Goal: Task Accomplishment & Management: Complete application form

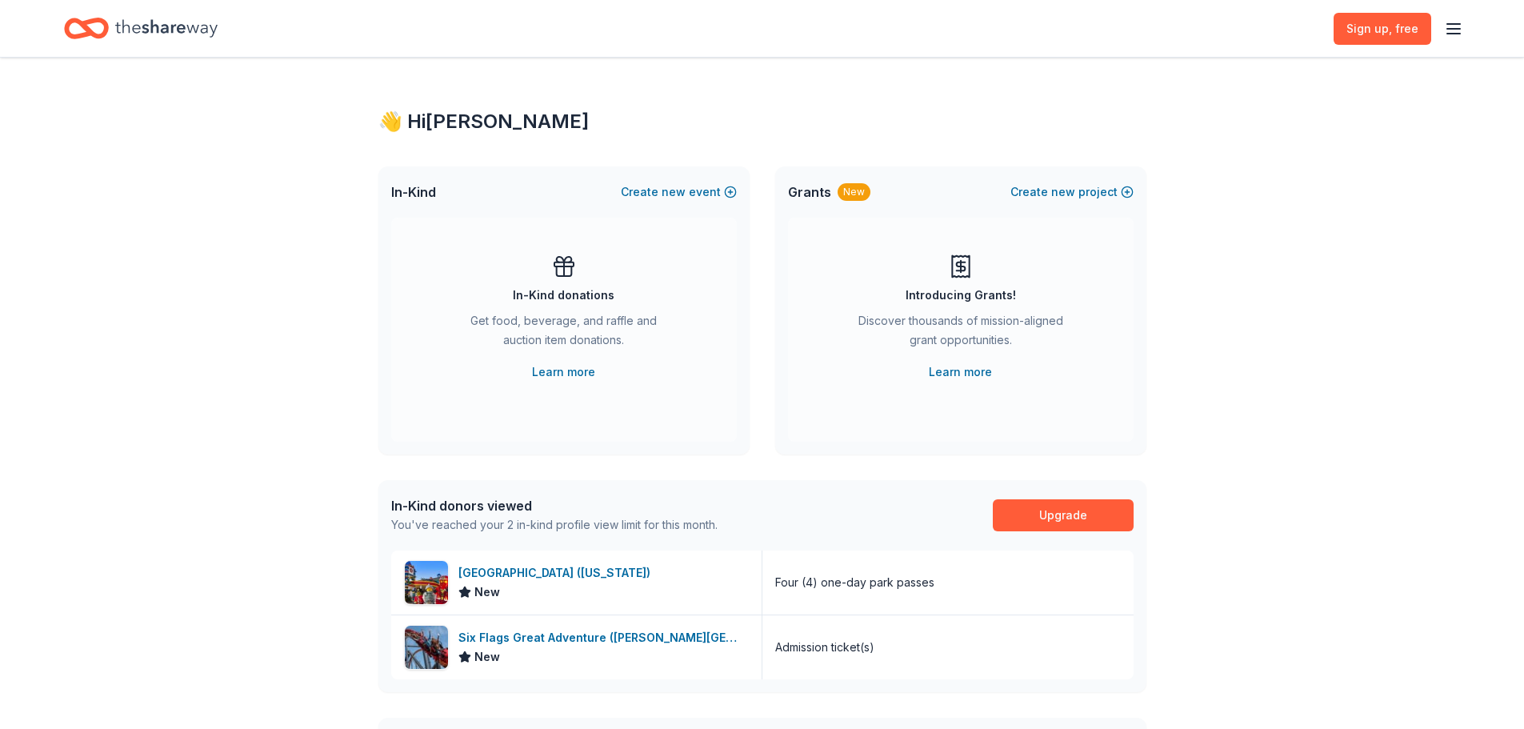
click at [1459, 24] on line "button" at bounding box center [1453, 24] width 13 height 0
click at [1270, 152] on button "Log in" at bounding box center [1255, 155] width 37 height 19
click at [109, 13] on div "Home" at bounding box center [141, 29] width 154 height 38
click at [1453, 31] on icon "button" at bounding box center [1453, 28] width 19 height 19
click at [1261, 154] on button "Log in" at bounding box center [1255, 155] width 37 height 19
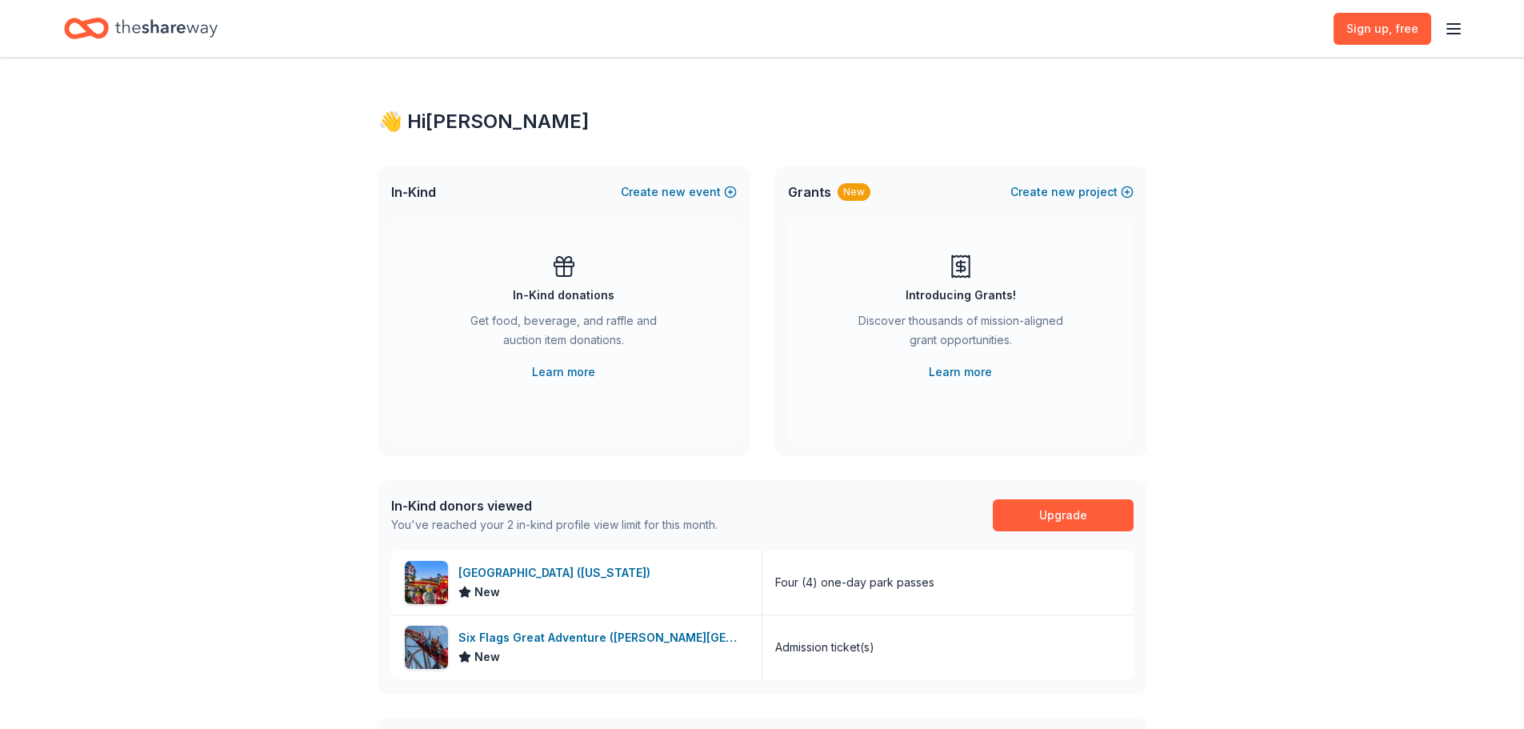
click at [1442, 30] on div "Sign up , free" at bounding box center [1398, 29] width 130 height 38
click at [1462, 31] on icon "button" at bounding box center [1453, 28] width 19 height 19
click at [1257, 154] on button "Log in" at bounding box center [1255, 155] width 37 height 19
click at [1449, 29] on line "button" at bounding box center [1453, 29] width 13 height 0
click at [80, 30] on icon "Home" at bounding box center [86, 29] width 45 height 38
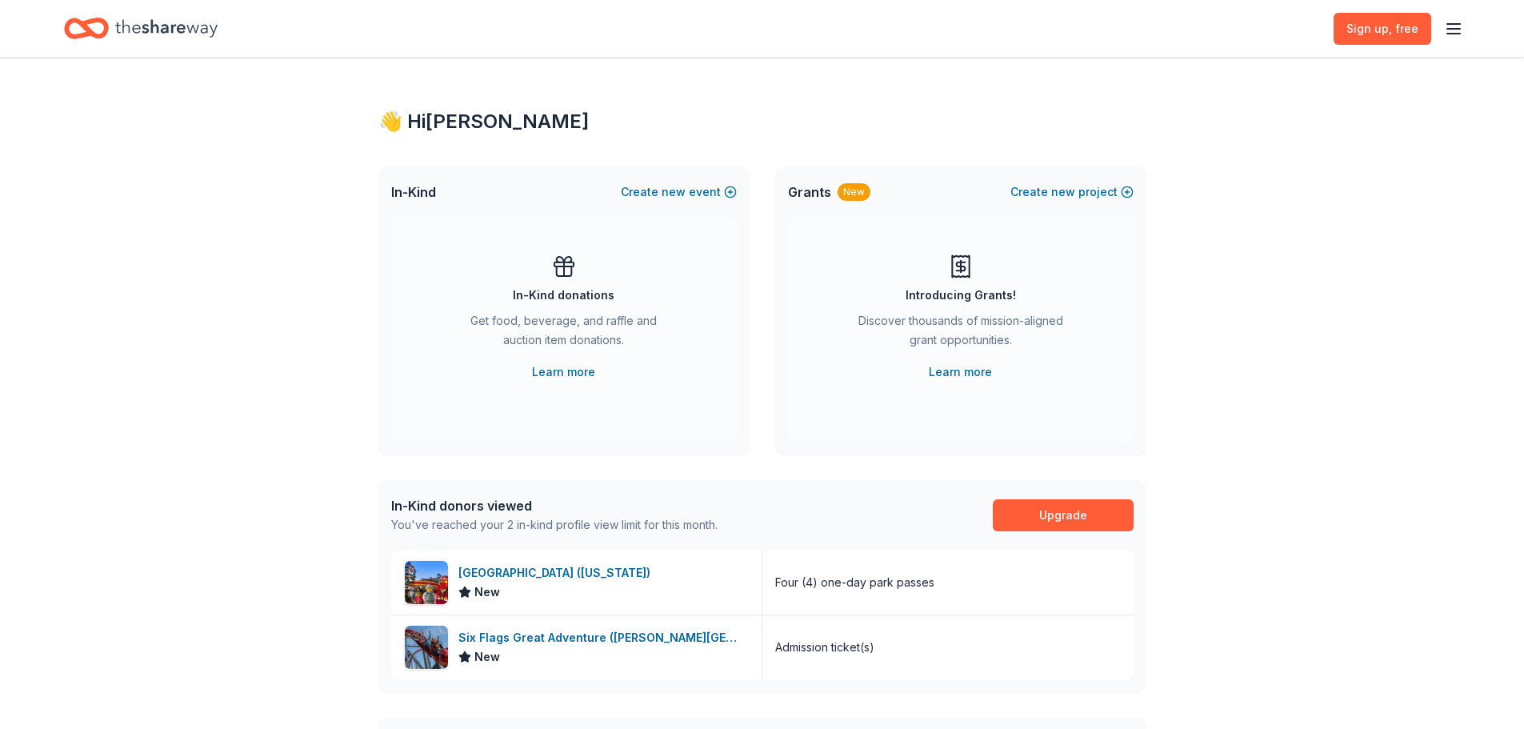
click at [120, 25] on icon "Home" at bounding box center [166, 28] width 102 height 18
click at [476, 125] on div "👋 Hi Ashley" at bounding box center [762, 122] width 768 height 26
click at [1466, 32] on div "Sign up , free" at bounding box center [762, 28] width 1524 height 57
click at [1421, 34] on link "Sign up , free" at bounding box center [1382, 29] width 98 height 32
click at [1445, 25] on icon "button" at bounding box center [1453, 28] width 19 height 19
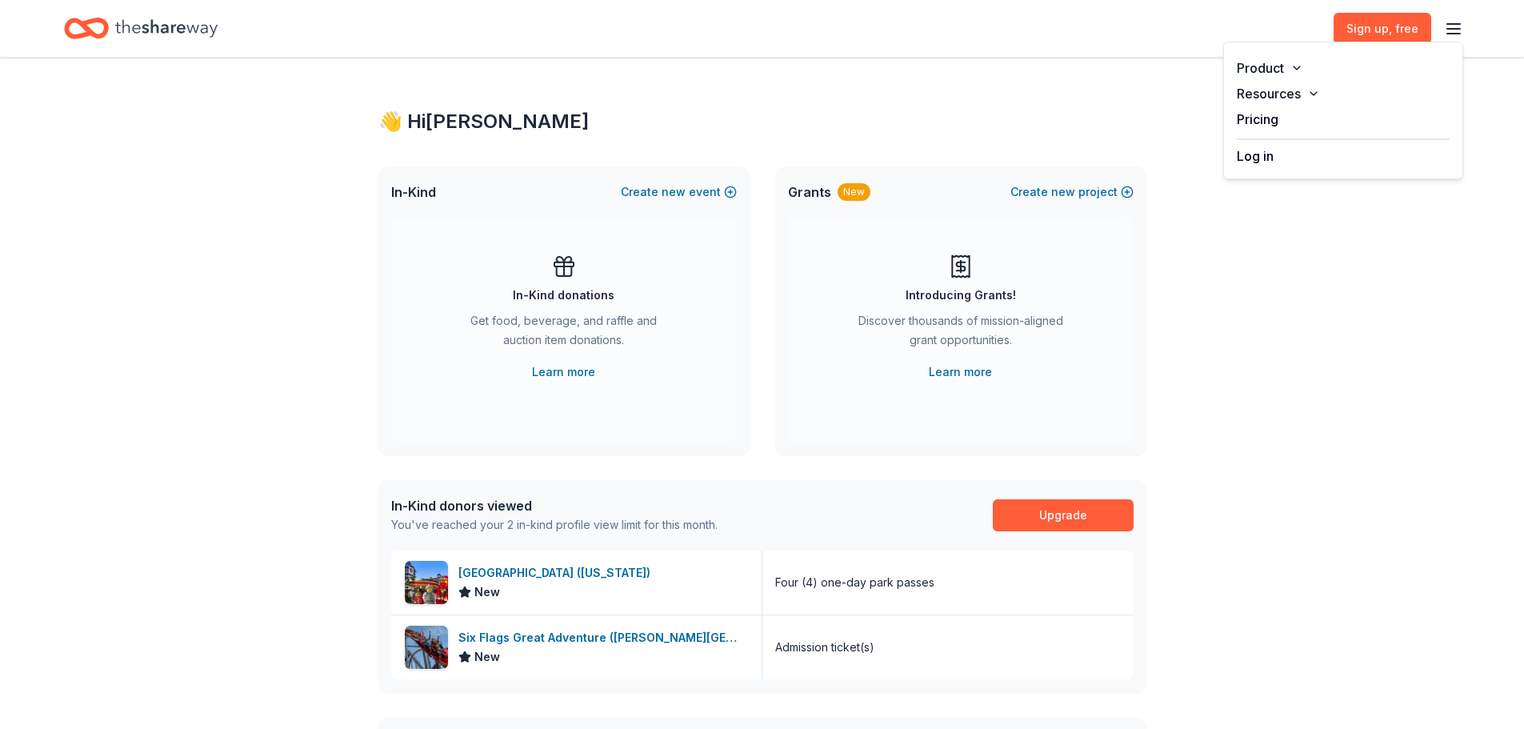
click at [1256, 155] on button "Log in" at bounding box center [1255, 155] width 37 height 19
click at [1457, 32] on icon "button" at bounding box center [1453, 28] width 19 height 19
click at [1277, 61] on button "Product" at bounding box center [1343, 68] width 238 height 26
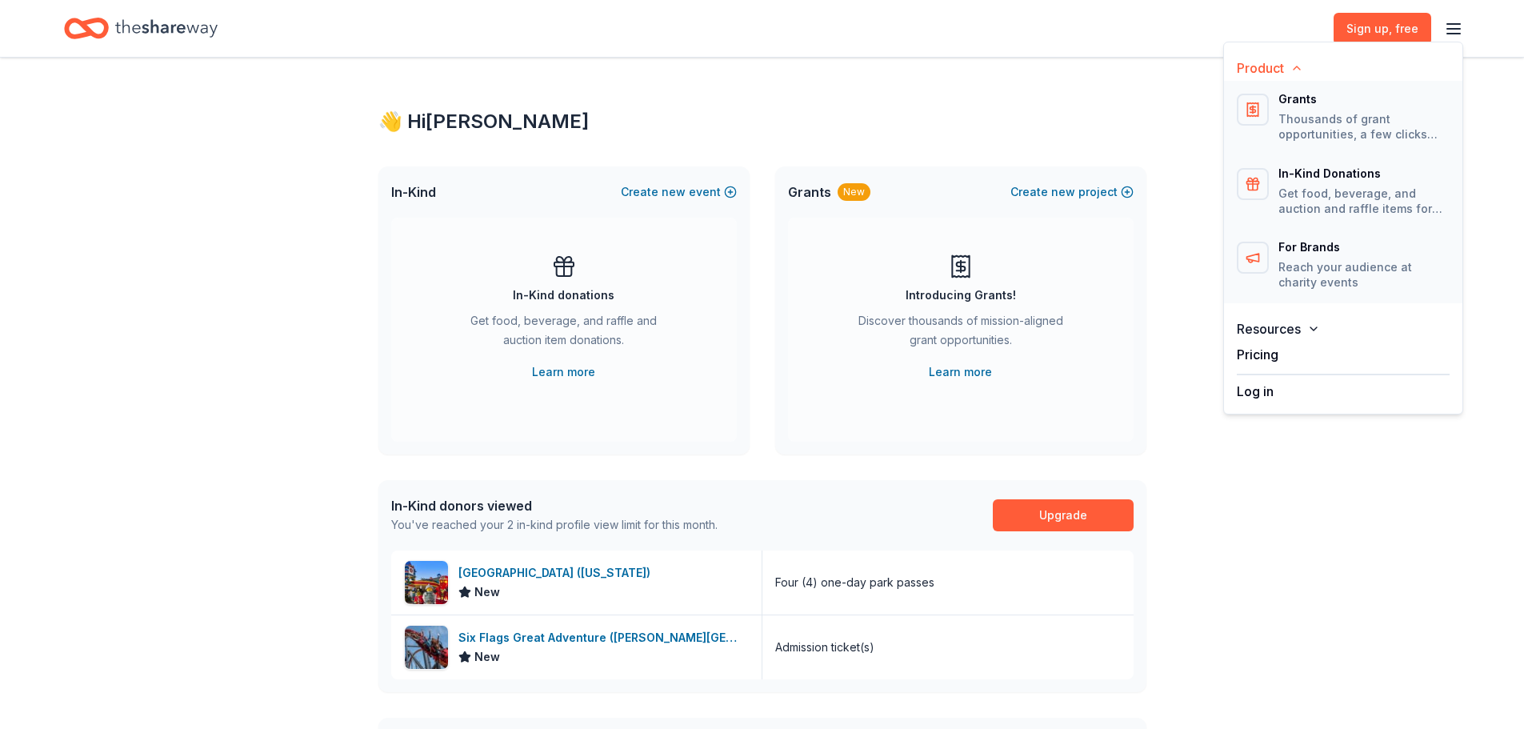
click at [90, 31] on icon "Home" at bounding box center [94, 28] width 25 height 16
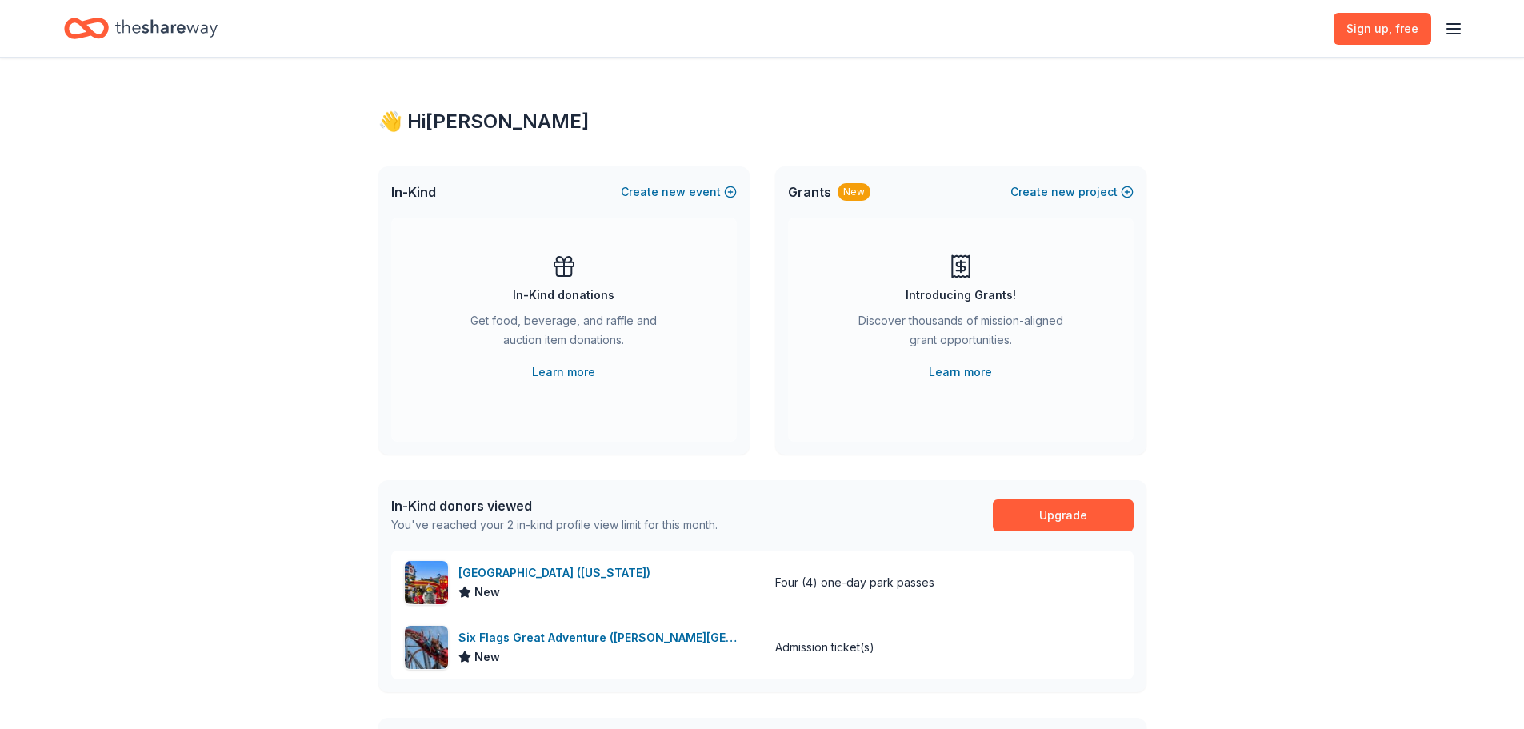
click at [110, 22] on div "Home" at bounding box center [141, 29] width 154 height 38
click at [678, 186] on span "new" at bounding box center [674, 191] width 24 height 19
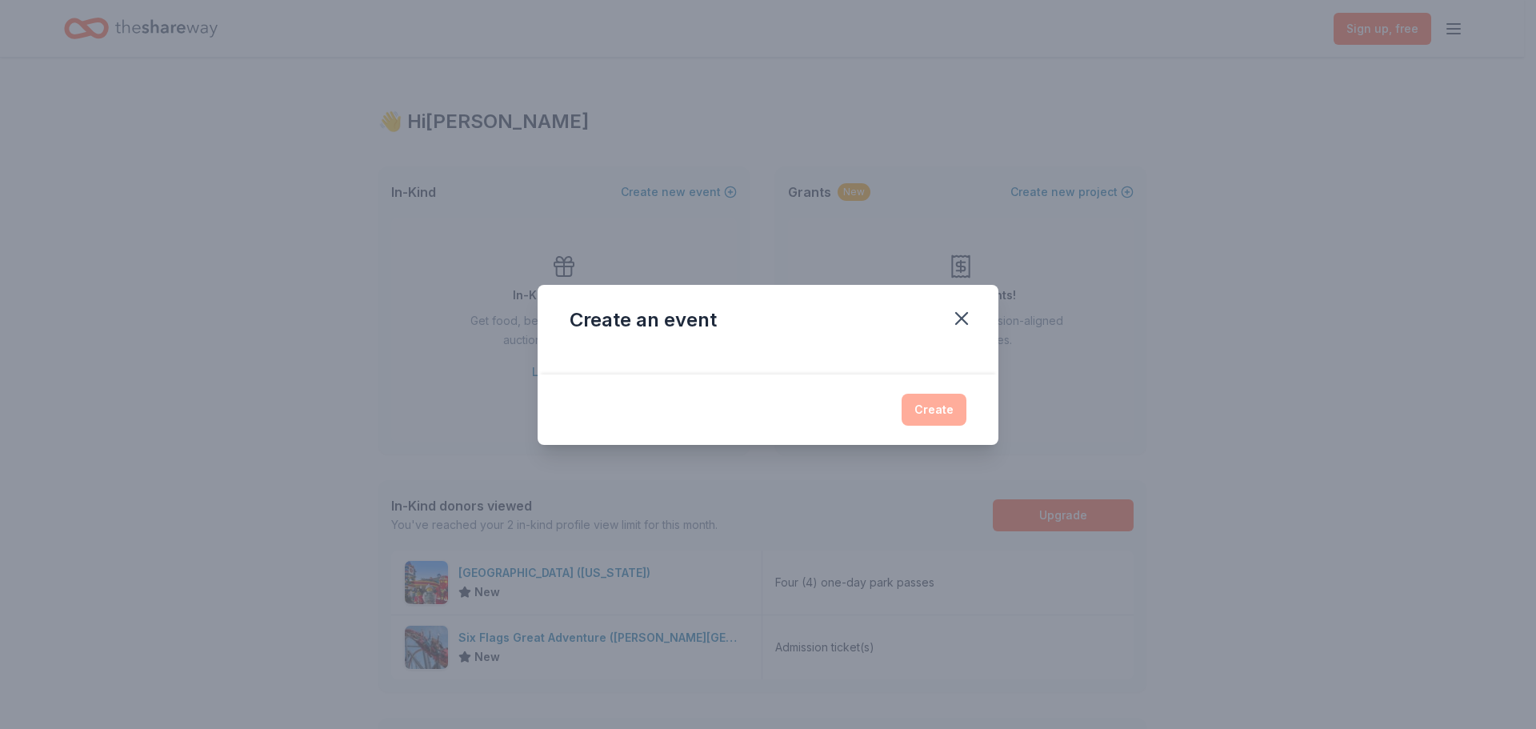
click at [786, 356] on div at bounding box center [768, 362] width 461 height 26
click at [858, 378] on div "Create" at bounding box center [768, 409] width 461 height 70
click at [929, 405] on div "Create" at bounding box center [768, 410] width 397 height 32
click at [962, 305] on button "button" at bounding box center [961, 318] width 35 height 35
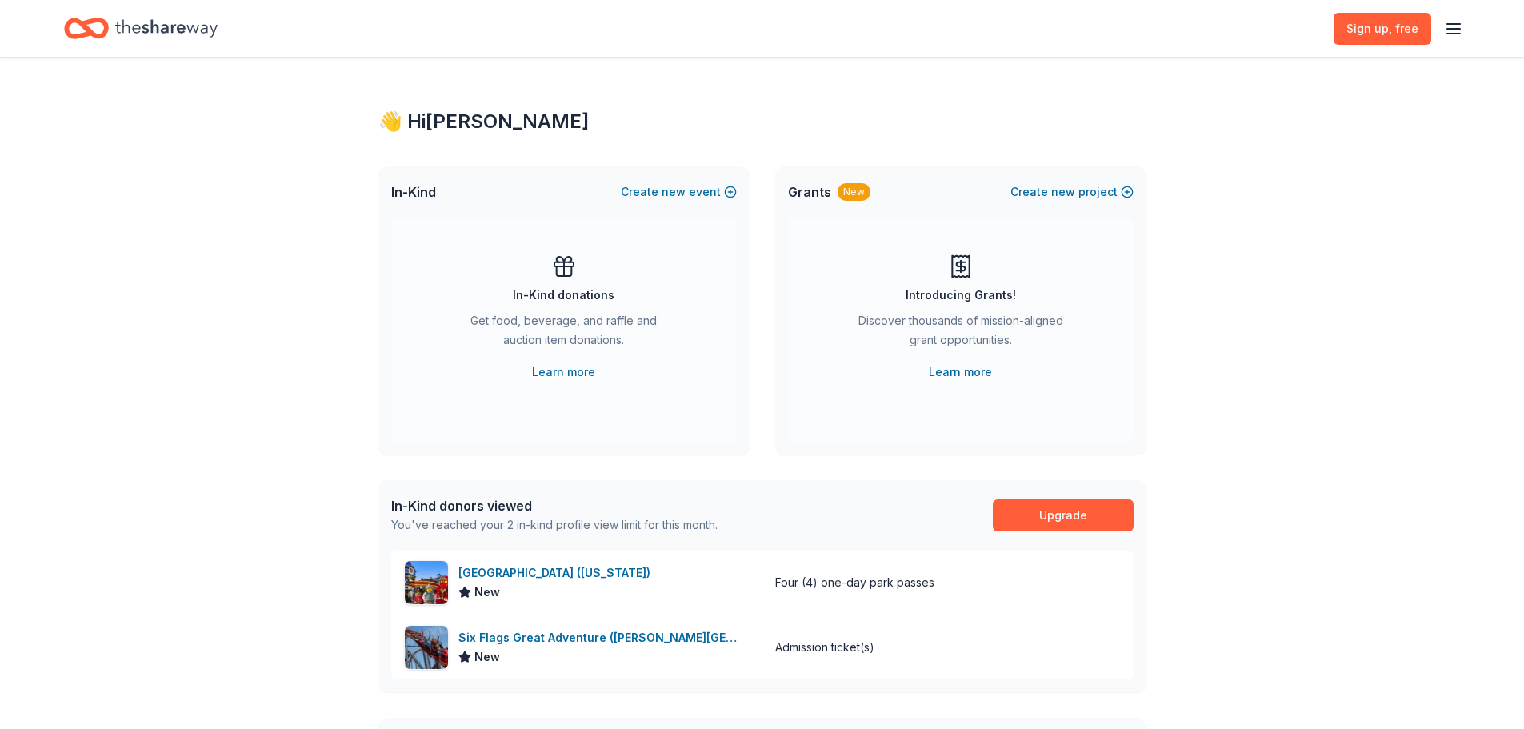
click at [594, 383] on div "In-Kind donations Get food, beverage, and raffle and auction item donations. Le…" at bounding box center [564, 330] width 346 height 224
click at [1055, 186] on span "new" at bounding box center [1063, 191] width 24 height 19
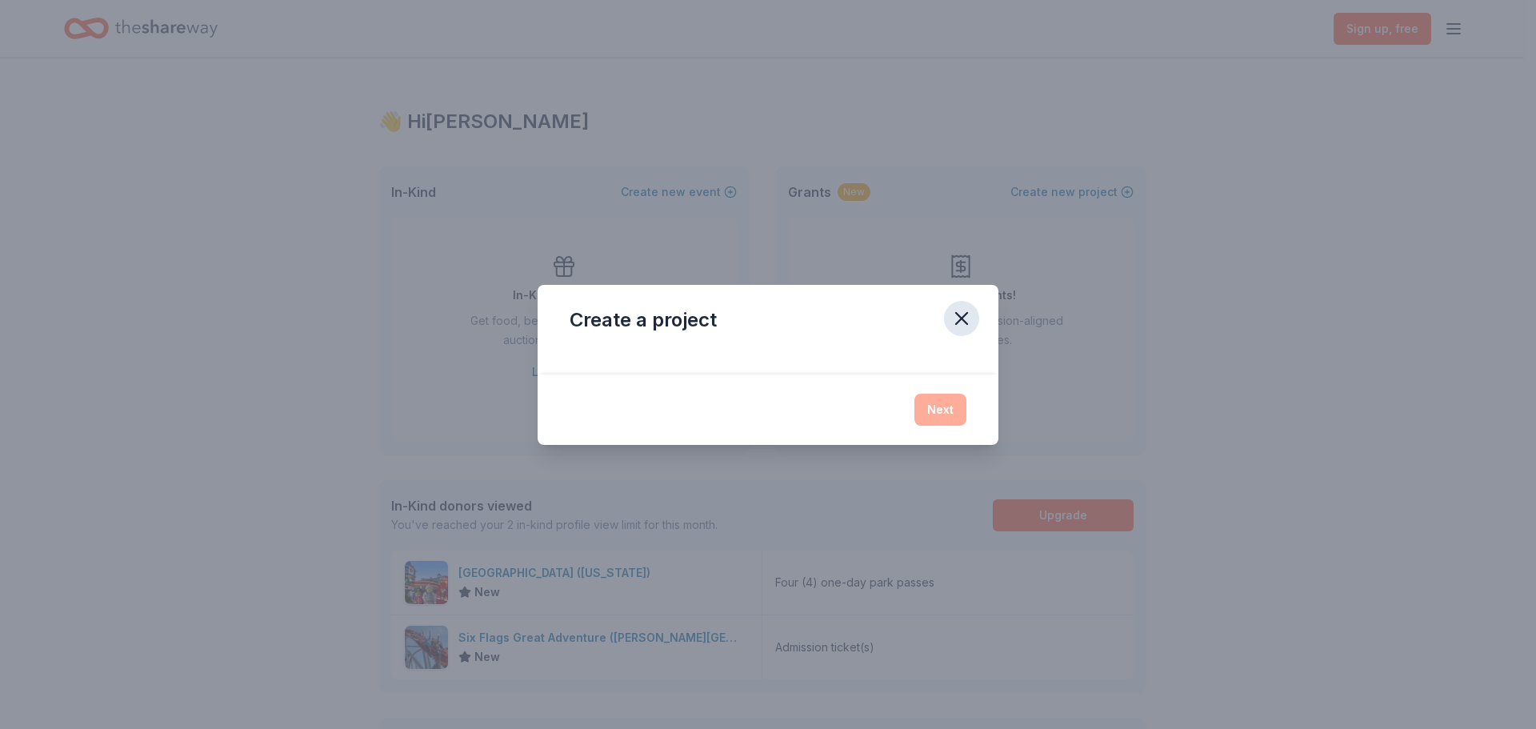
click at [958, 312] on icon "button" at bounding box center [961, 318] width 22 height 22
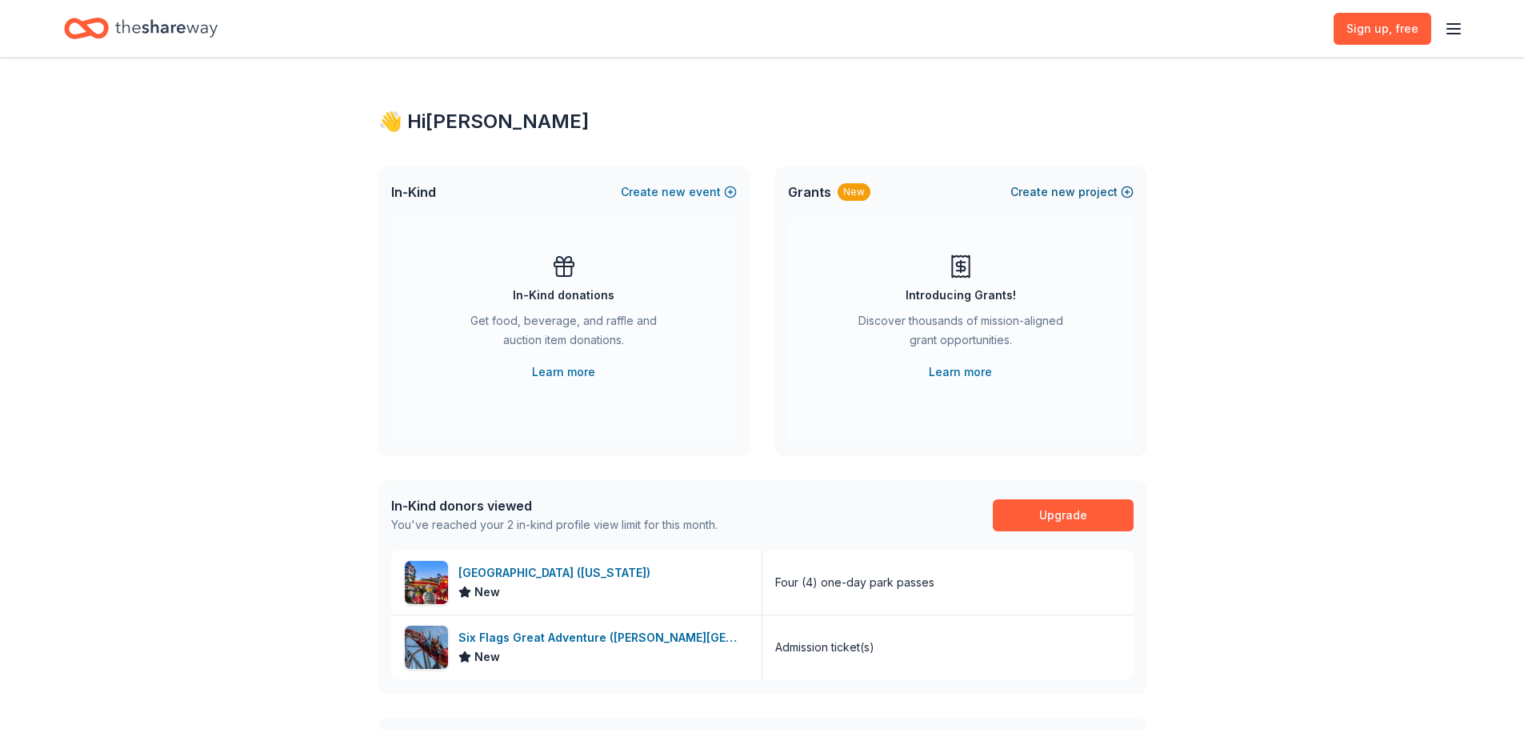
click at [1112, 190] on button "Create new project" at bounding box center [1071, 191] width 123 height 19
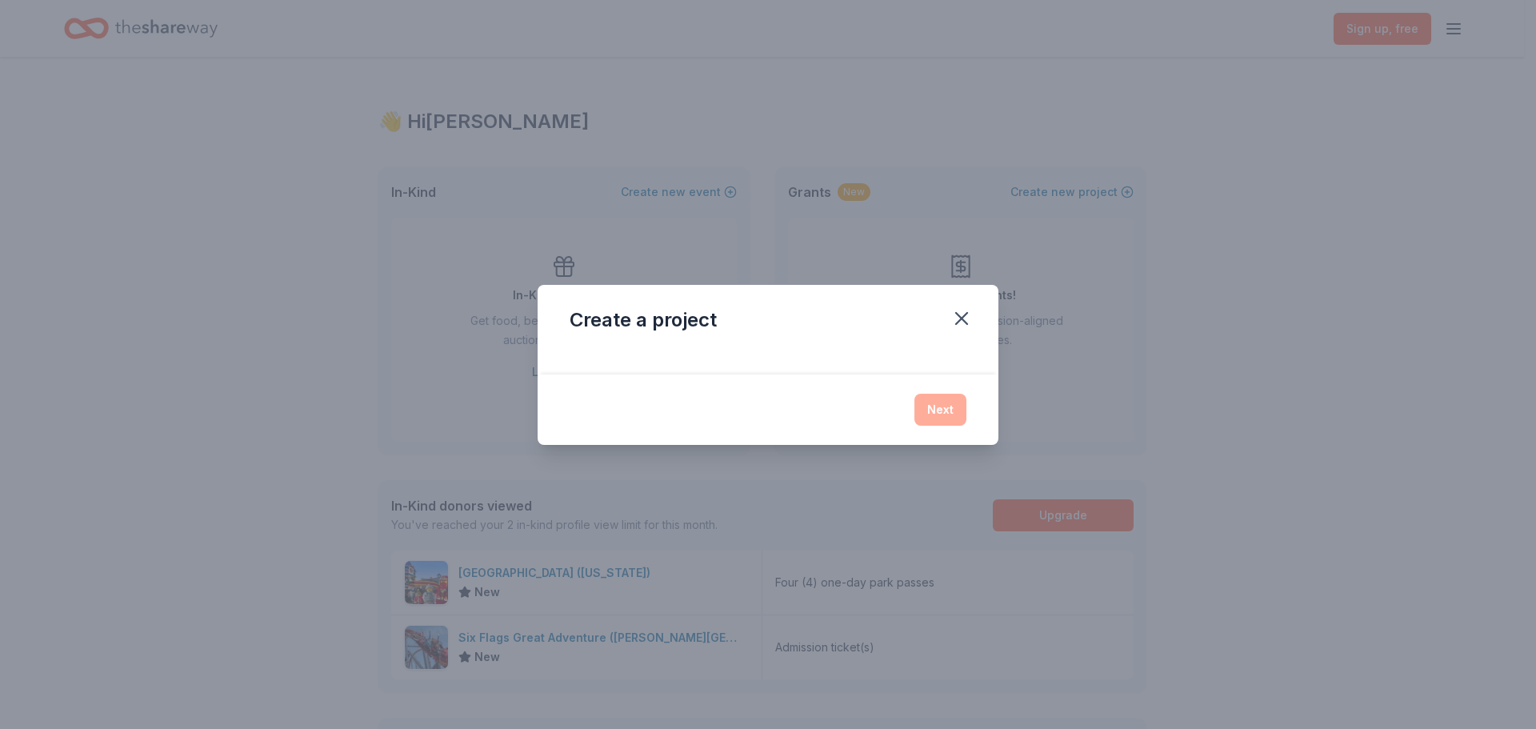
click at [797, 370] on div at bounding box center [768, 362] width 461 height 26
drag, startPoint x: 805, startPoint y: 390, endPoint x: 889, endPoint y: 438, distance: 96.3
click at [805, 396] on div "Next" at bounding box center [768, 409] width 461 height 70
click at [892, 432] on div "Next" at bounding box center [768, 409] width 461 height 70
click at [935, 406] on div "Next" at bounding box center [768, 410] width 397 height 32
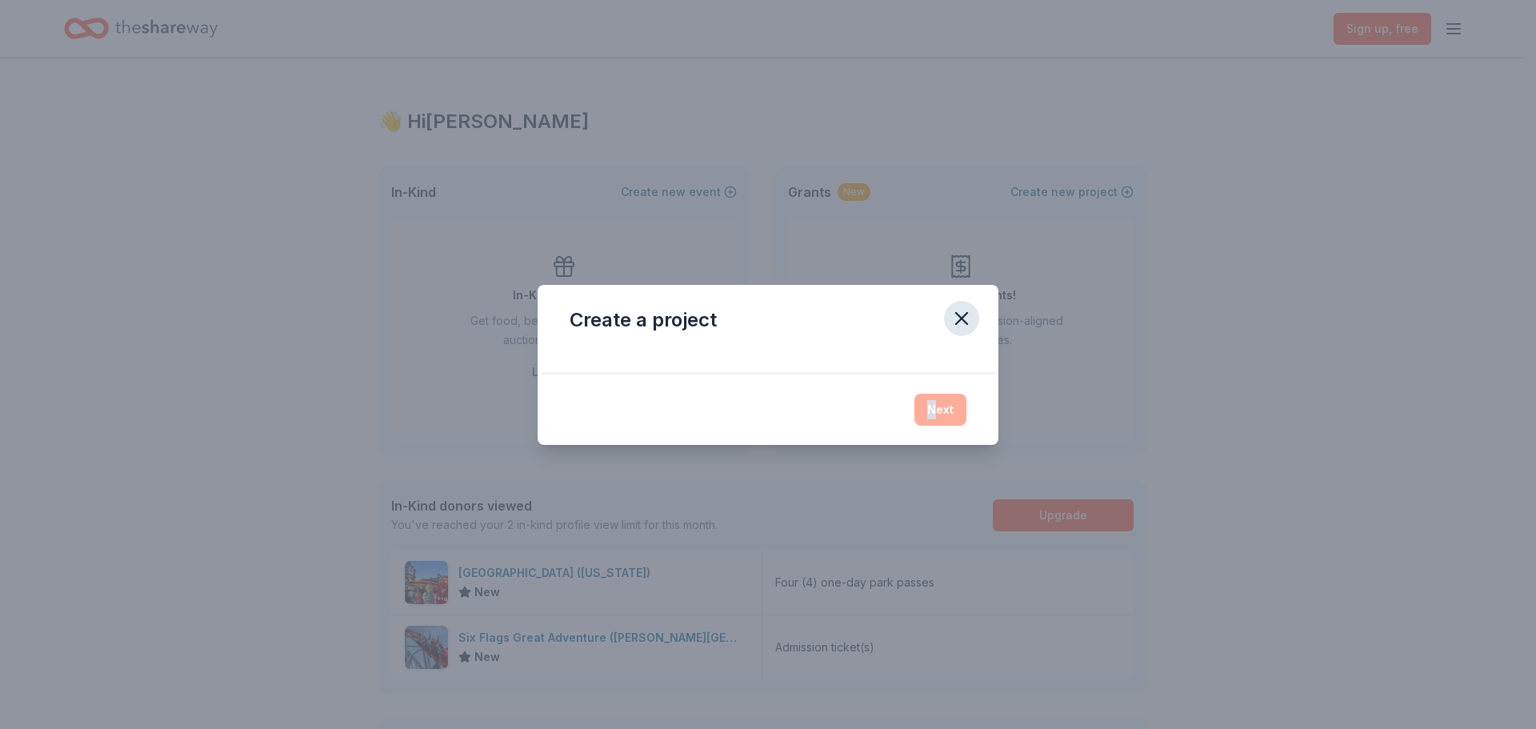
click at [956, 318] on icon "button" at bounding box center [961, 318] width 22 height 22
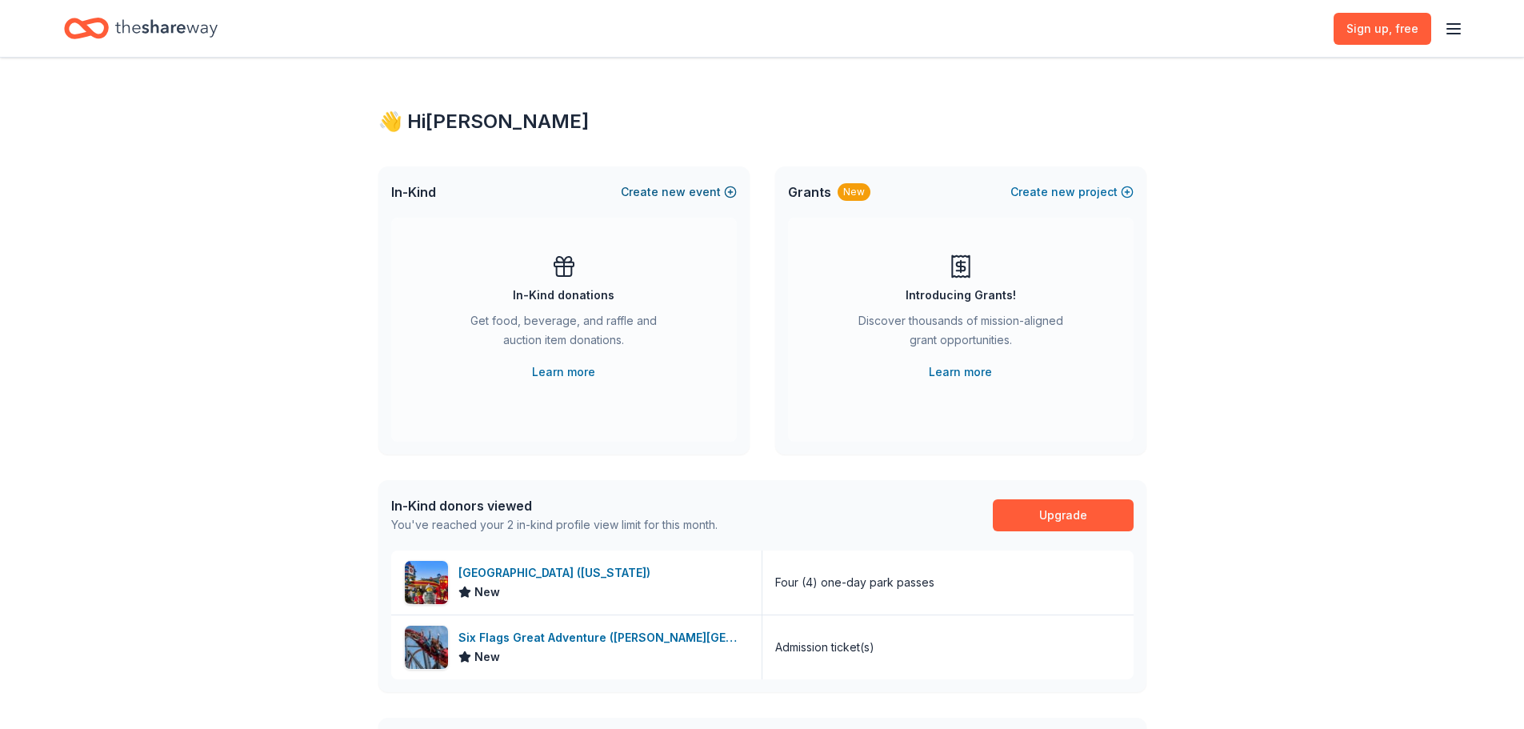
click at [714, 189] on button "Create new event" at bounding box center [679, 191] width 116 height 19
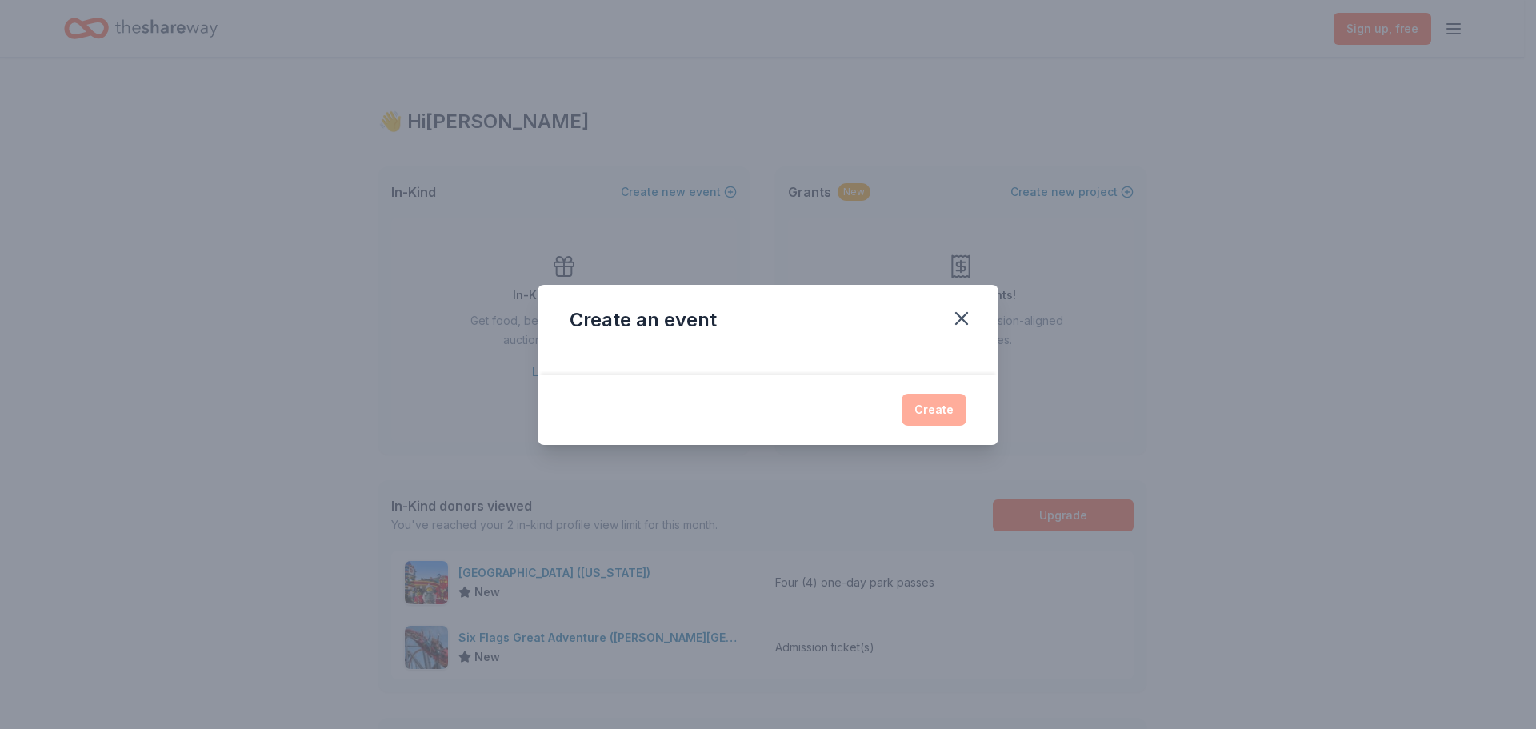
drag, startPoint x: 686, startPoint y: 347, endPoint x: 839, endPoint y: 354, distance: 153.0
click at [694, 350] on div "Create an event Create" at bounding box center [768, 365] width 461 height 160
click at [954, 312] on icon "button" at bounding box center [961, 318] width 22 height 22
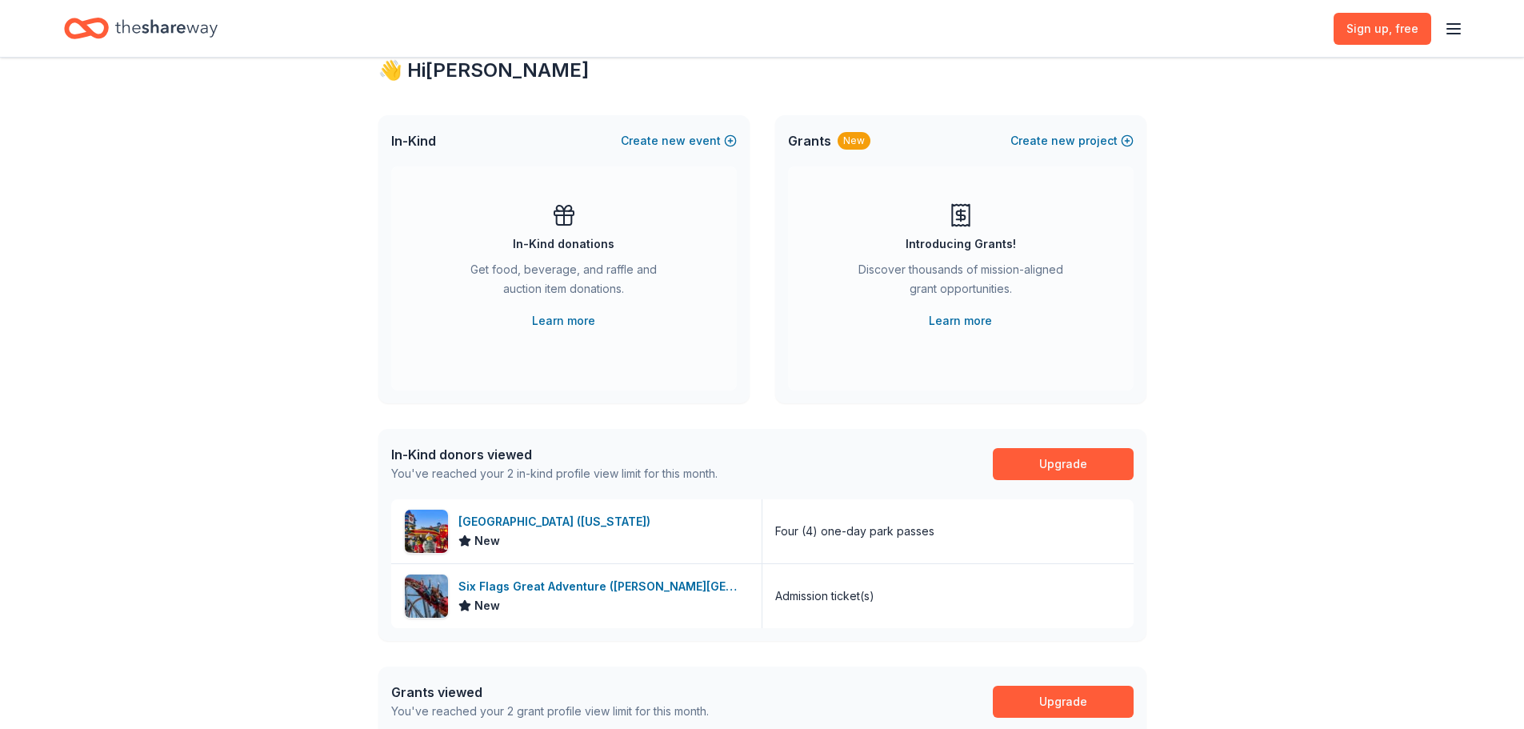
scroll to position [80, 0]
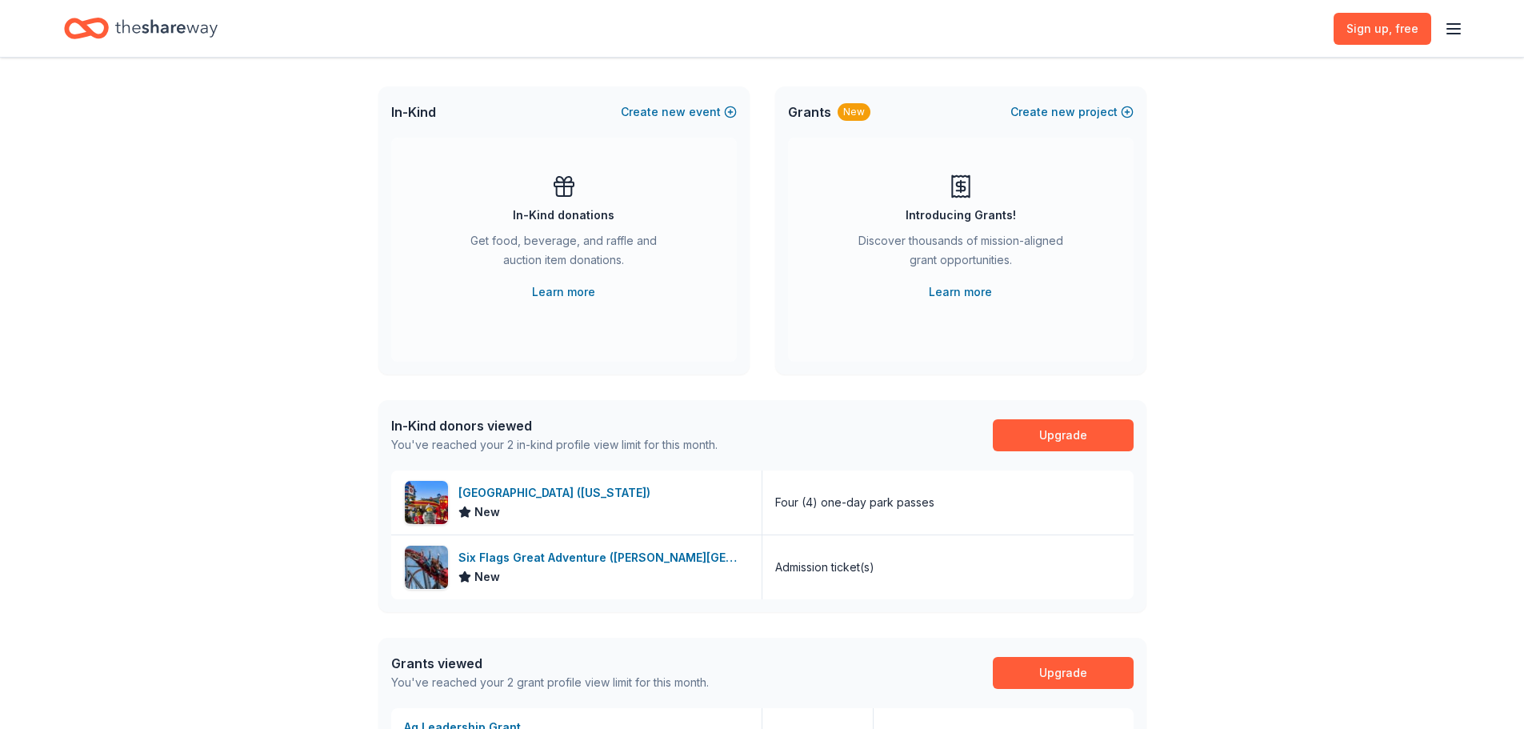
click at [1449, 25] on icon "button" at bounding box center [1453, 28] width 19 height 19
click at [1258, 154] on button "Log in" at bounding box center [1255, 155] width 37 height 19
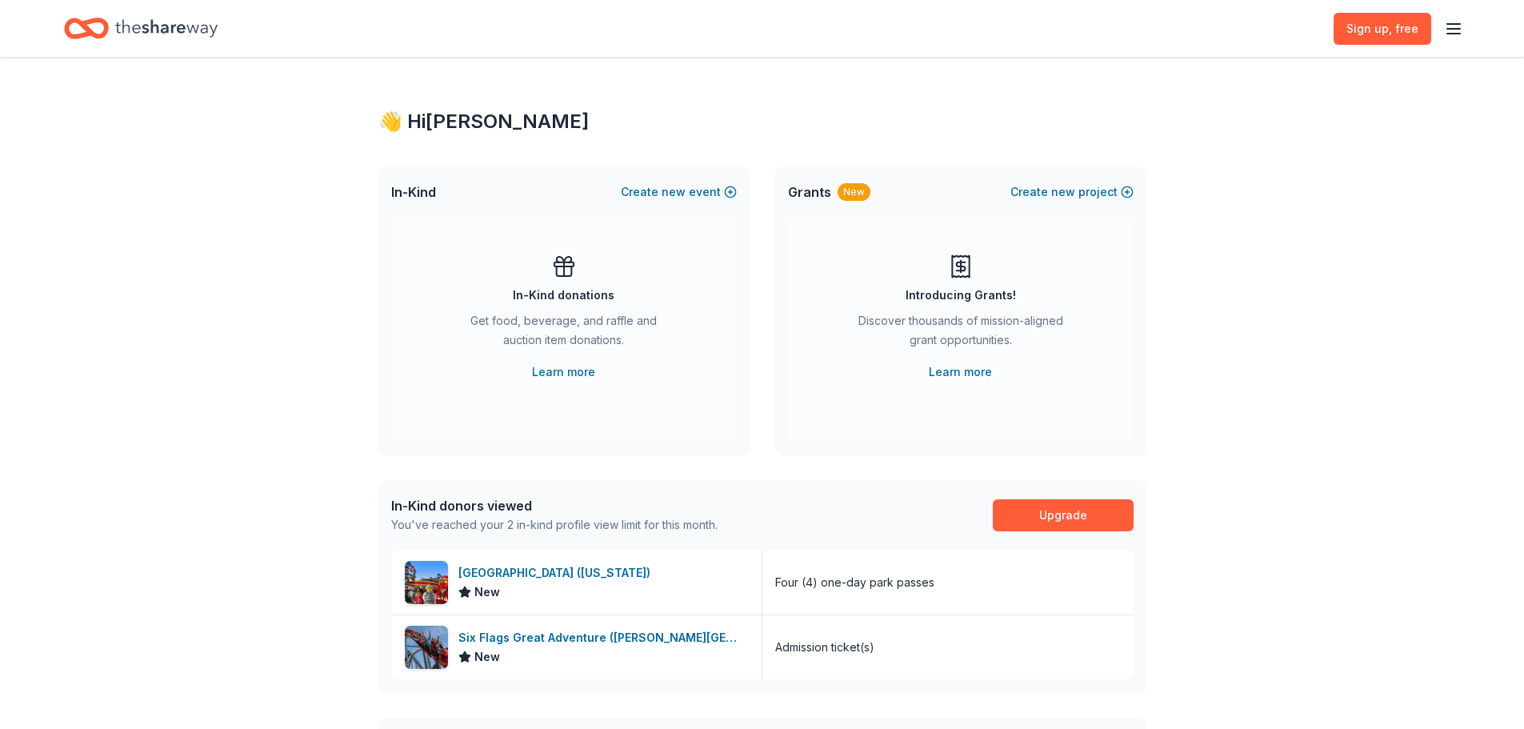
click at [1457, 34] on icon "button" at bounding box center [1453, 28] width 19 height 19
click at [1279, 70] on button "Product" at bounding box center [1343, 68] width 238 height 26
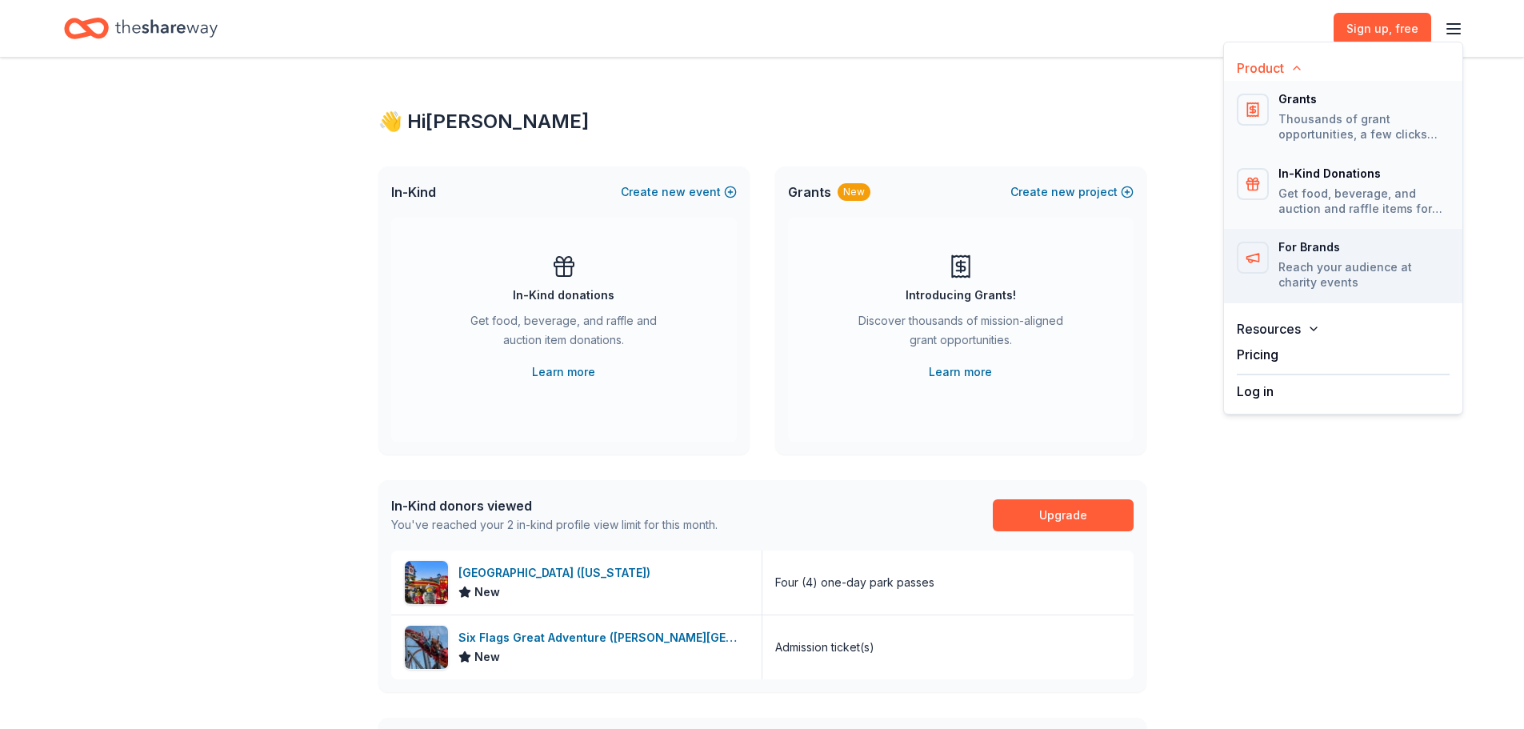
click at [1342, 258] on div "For Brands Reach your audience at charity events" at bounding box center [1363, 266] width 171 height 49
